Goal: Information Seeking & Learning: Check status

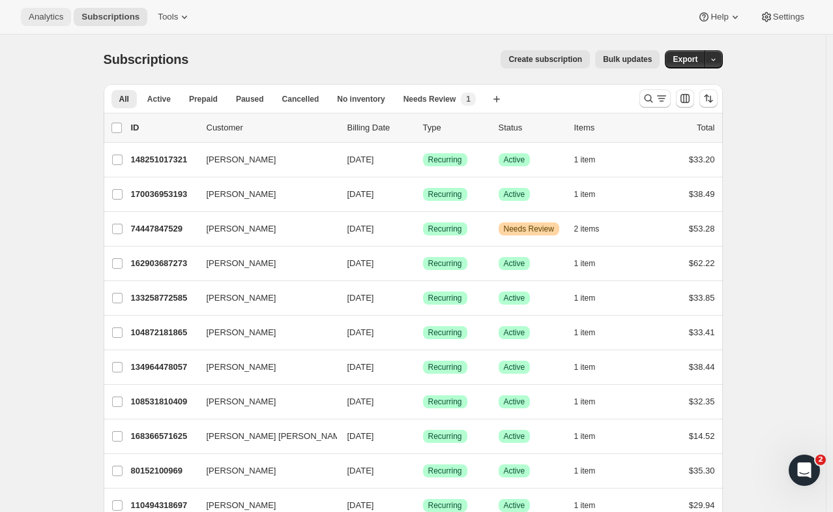
click at [57, 22] on span "Analytics" at bounding box center [46, 17] width 35 height 10
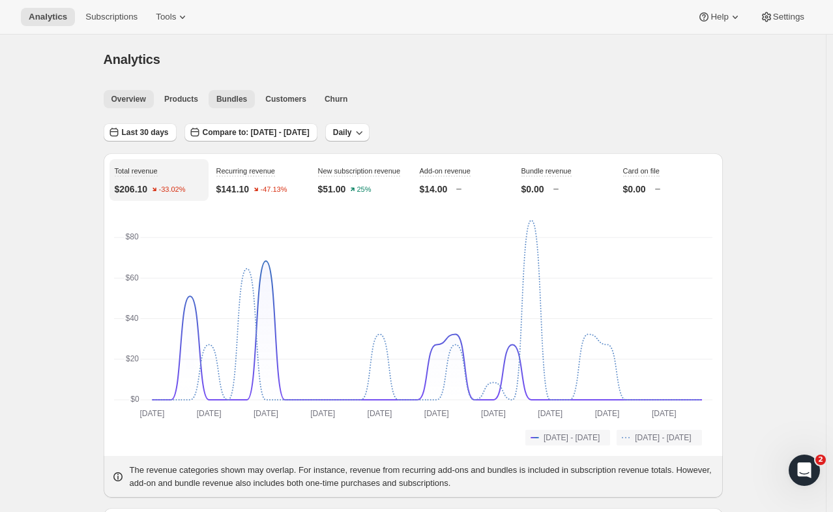
click at [244, 106] on button "Bundles" at bounding box center [232, 99] width 46 height 18
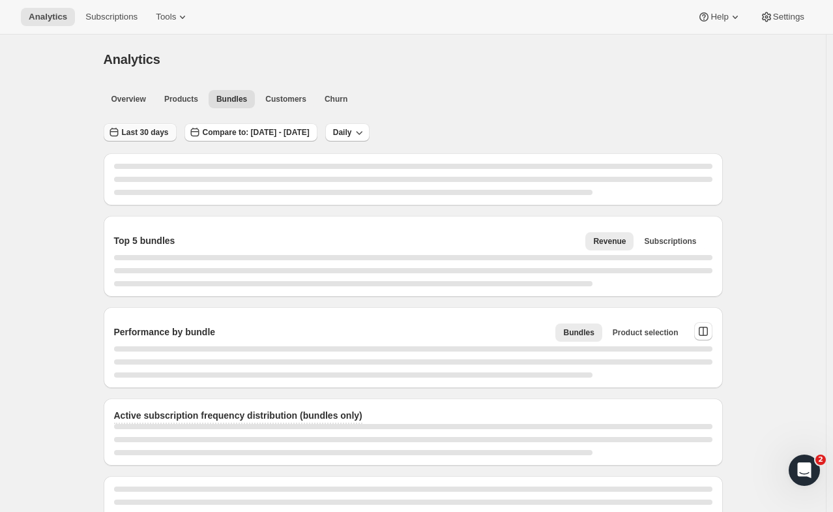
click at [169, 132] on span "Last 30 days" at bounding box center [145, 132] width 47 height 10
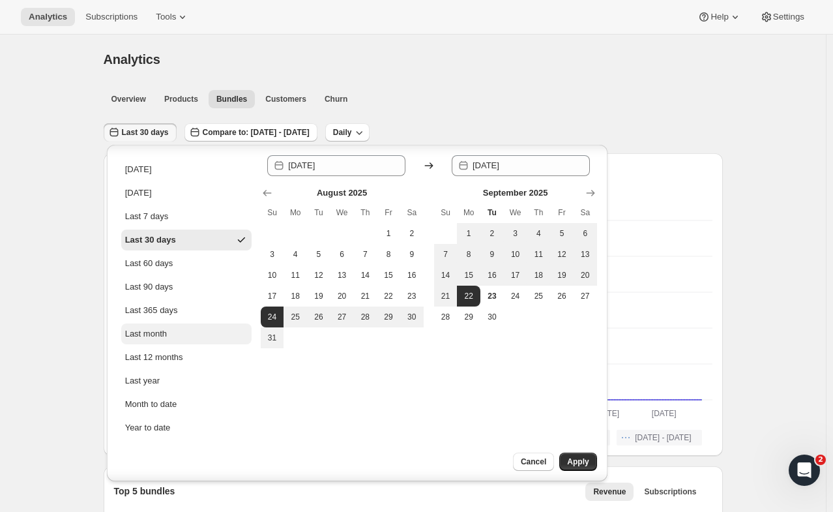
scroll to position [1, 0]
click at [270, 194] on icon "Show previous month, July 2025" at bounding box center [267, 192] width 13 height 13
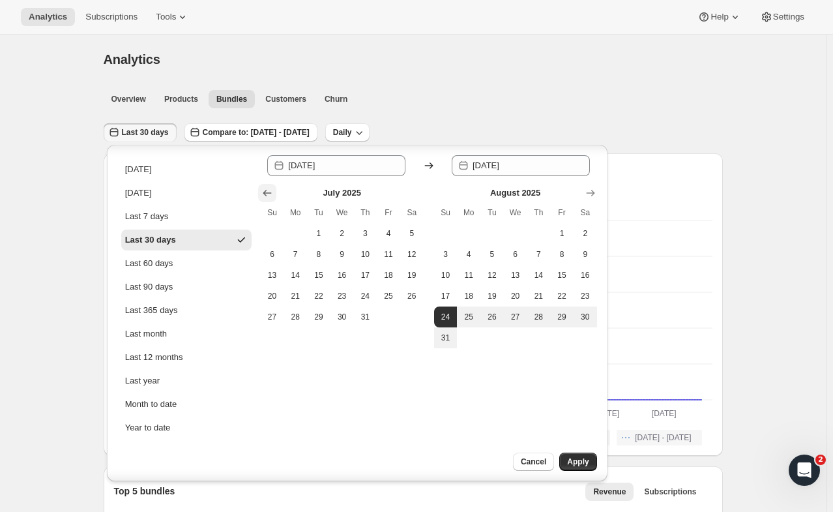
click at [270, 194] on icon "Show previous month, June 2025" at bounding box center [267, 192] width 13 height 13
click at [270, 194] on icon "Show previous month, May 2025" at bounding box center [267, 192] width 13 height 13
click at [270, 194] on icon "Show previous month, April 2025" at bounding box center [267, 192] width 13 height 13
click at [270, 194] on icon "Show previous month, March 2025" at bounding box center [267, 192] width 13 height 13
click at [270, 194] on icon "Show previous month, February 2025" at bounding box center [267, 192] width 13 height 13
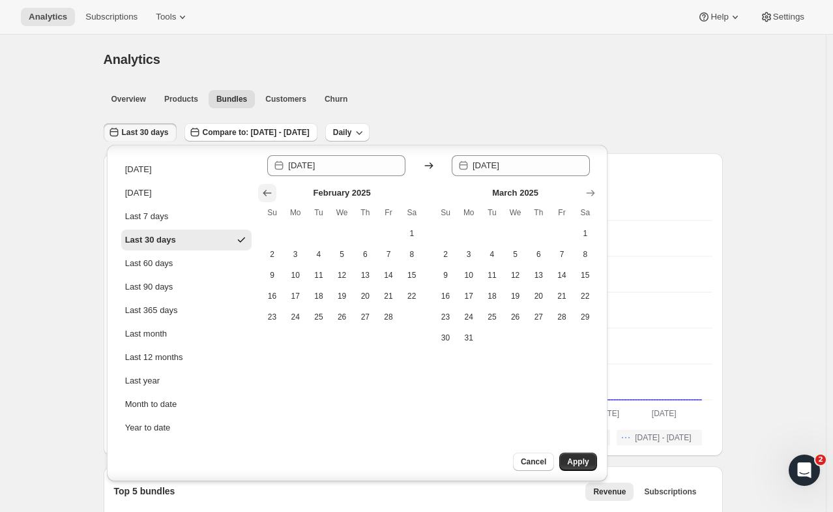
click at [270, 194] on icon "Show previous month, January 2025" at bounding box center [267, 192] width 13 height 13
click at [270, 194] on icon "Show previous month, December 2024" at bounding box center [267, 192] width 13 height 13
click at [270, 194] on icon "Show previous month, November 2024" at bounding box center [267, 192] width 13 height 13
click at [270, 194] on icon "Show previous month, October 2024" at bounding box center [267, 192] width 13 height 13
click at [314, 232] on span "1" at bounding box center [318, 233] width 13 height 10
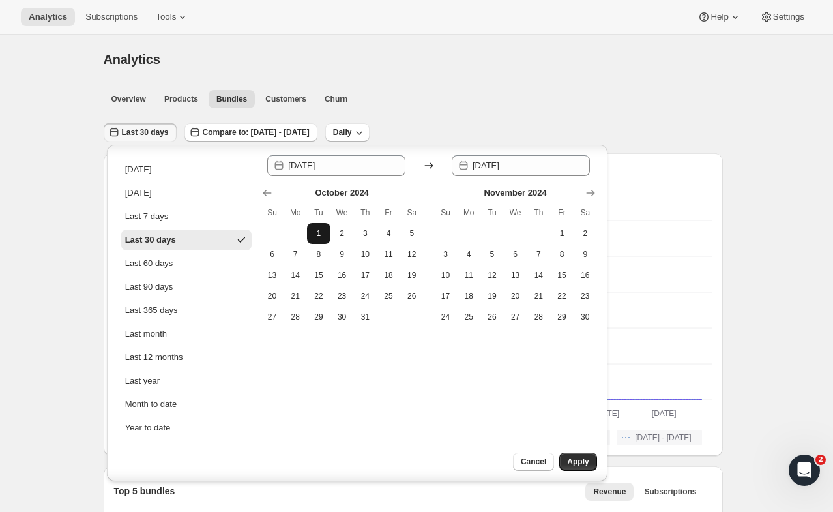
type input "[DATE]"
click at [591, 189] on icon "Show next month, December 2024" at bounding box center [590, 192] width 13 height 13
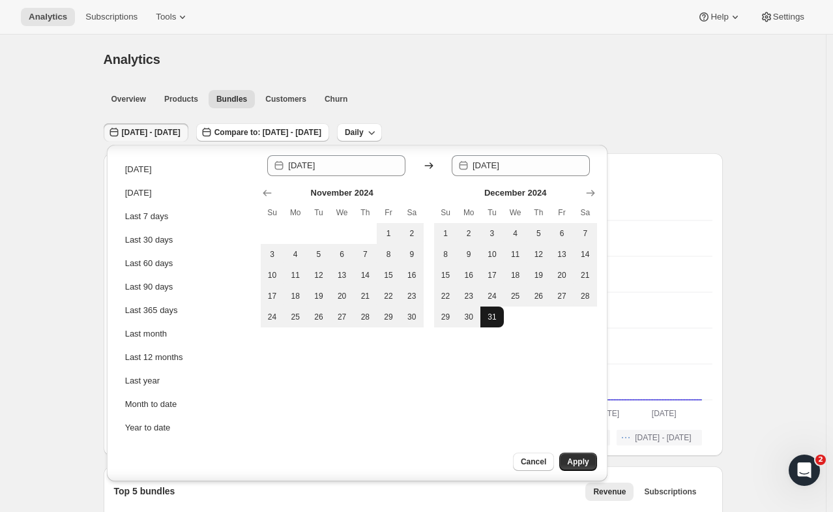
click at [498, 314] on span "31" at bounding box center [492, 317] width 13 height 10
type input "[DATE]"
click at [585, 461] on span "Apply" at bounding box center [578, 461] width 22 height 10
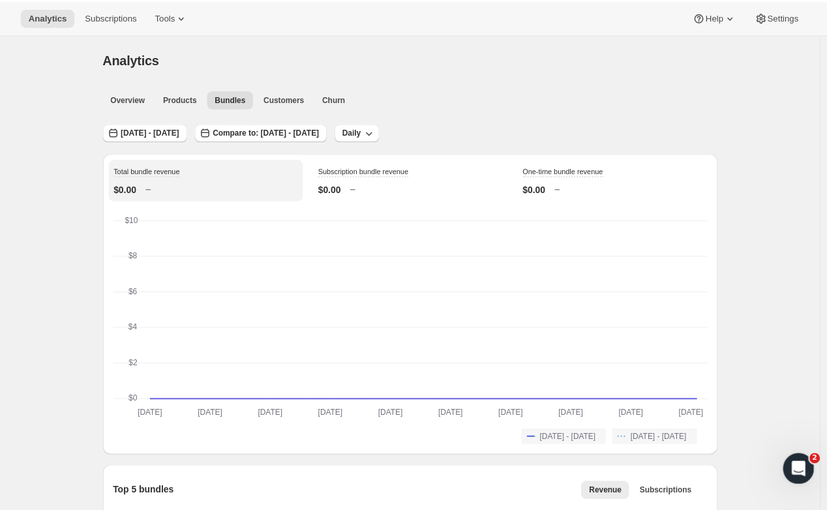
scroll to position [1, 0]
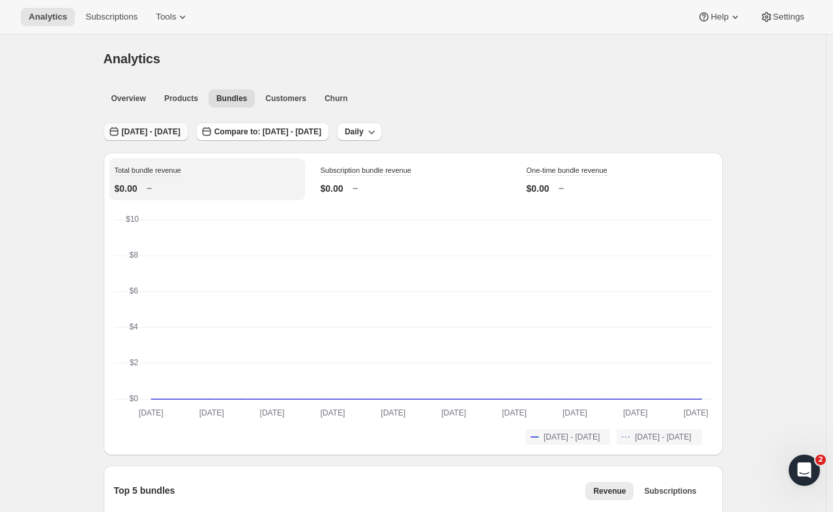
click at [181, 127] on span "[DATE] - [DATE]" at bounding box center [151, 131] width 59 height 10
